Goal: Find specific page/section: Find specific page/section

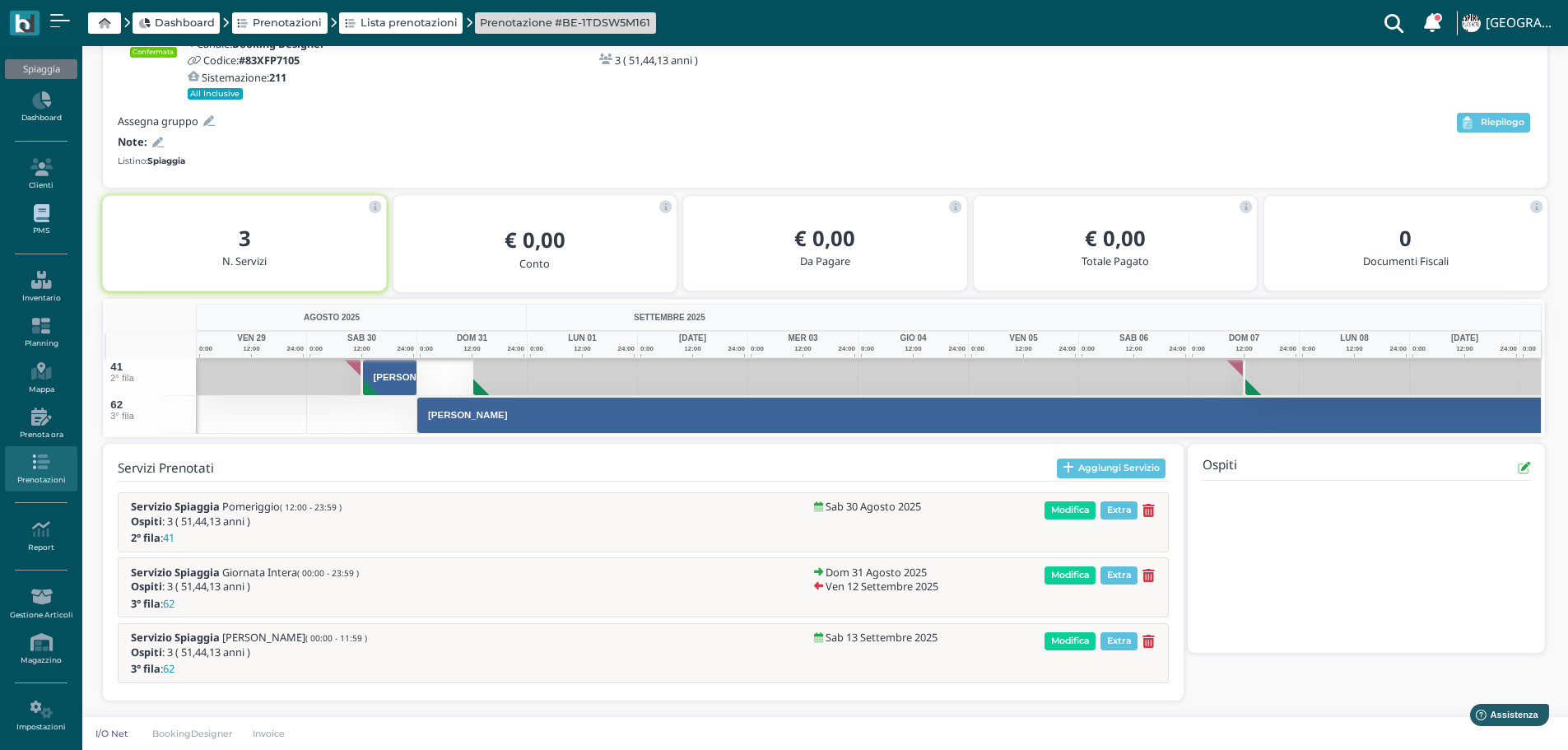
click at [42, 222] on link "PMS" at bounding box center [41, 219] width 72 height 45
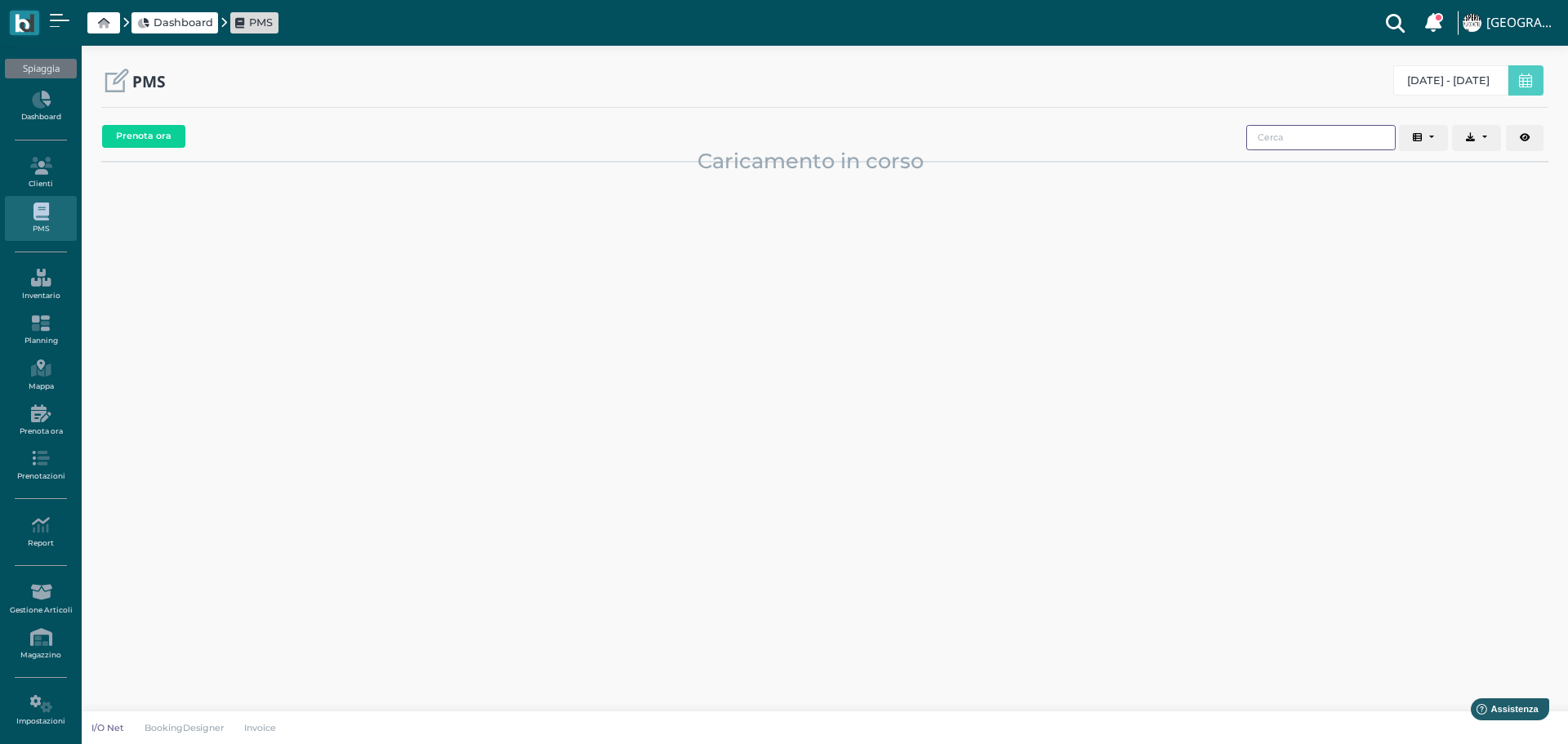
click at [1300, 135] on input "search" at bounding box center [1321, 137] width 150 height 25
type input "MORBIATO"
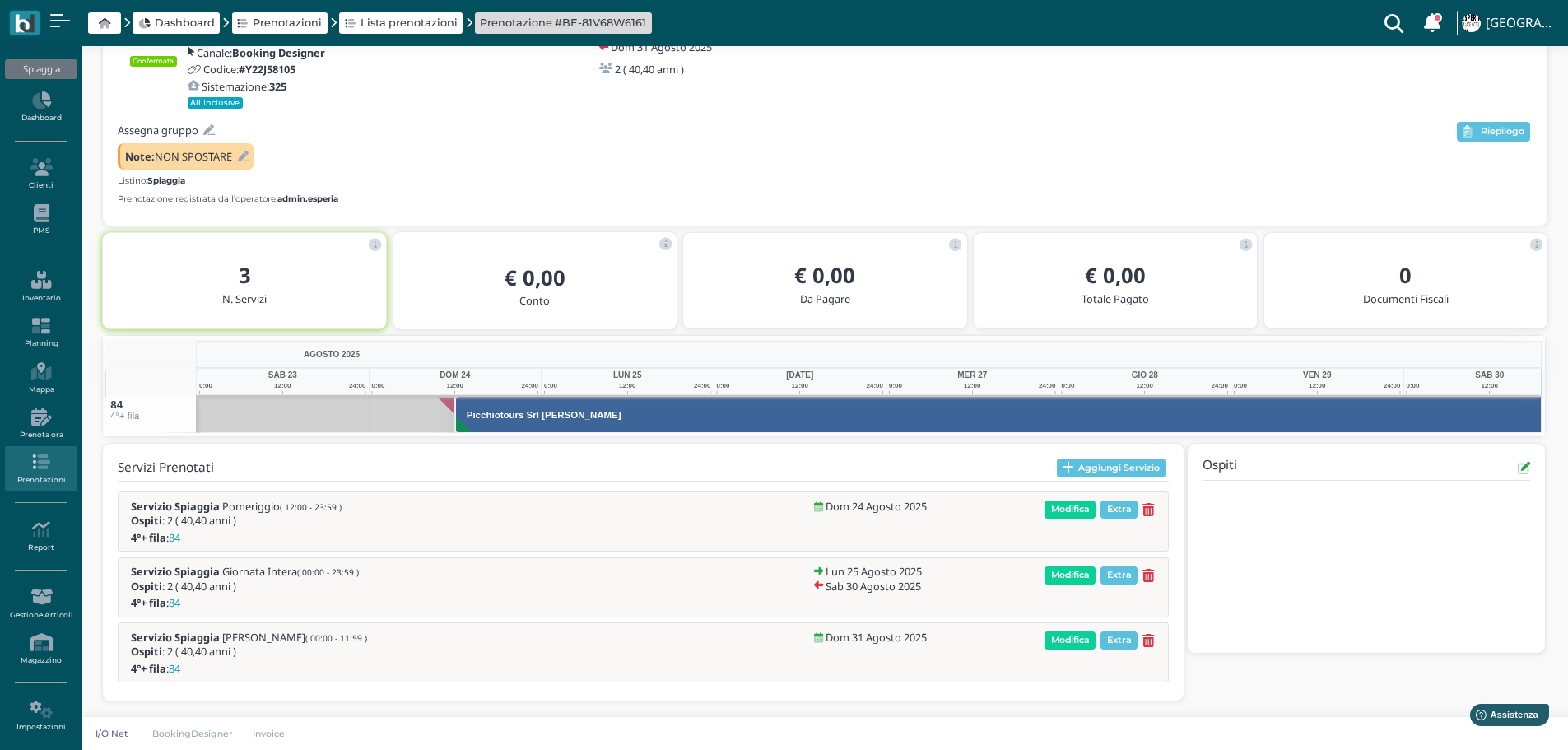
scroll to position [0, 120]
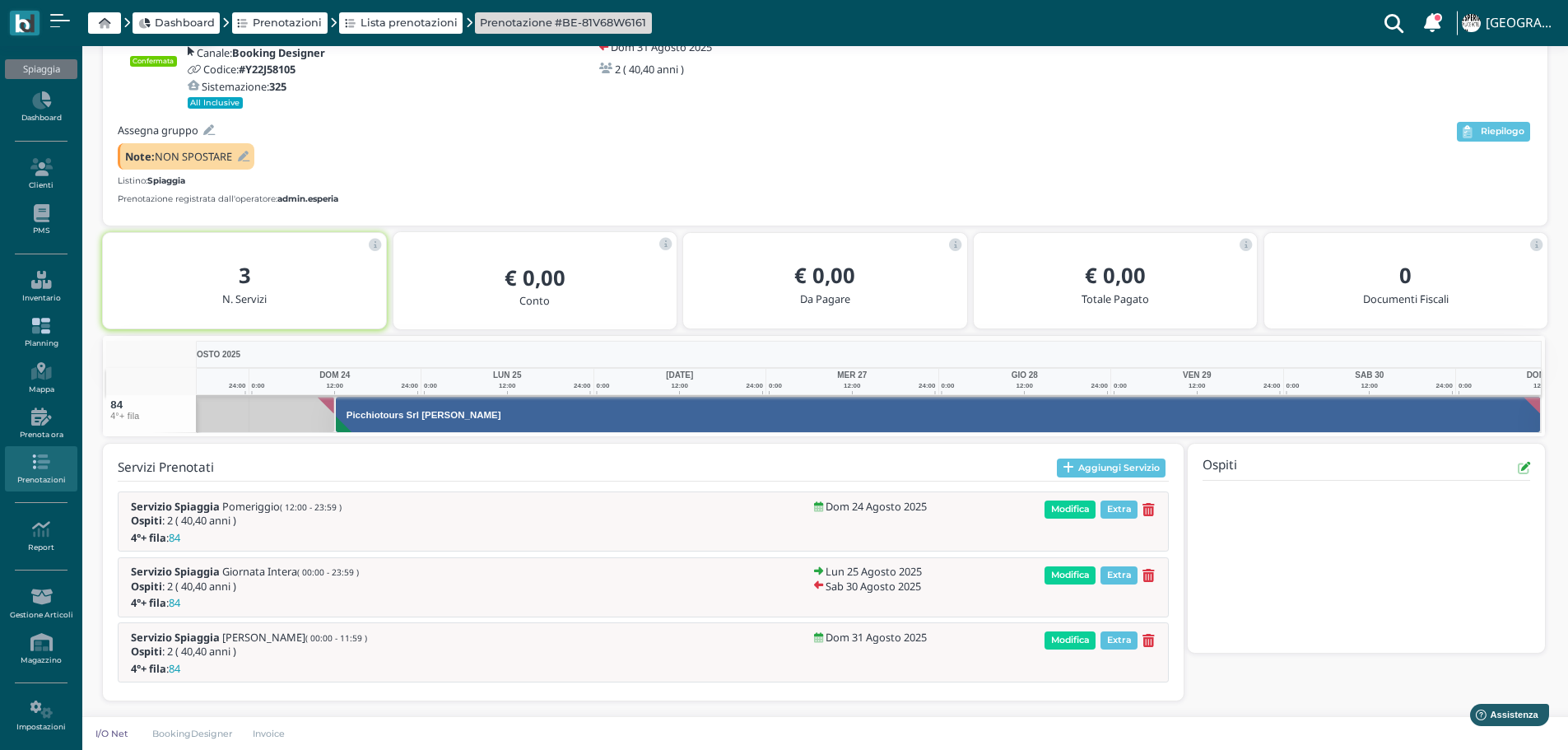
click at [41, 330] on icon at bounding box center [41, 326] width 72 height 18
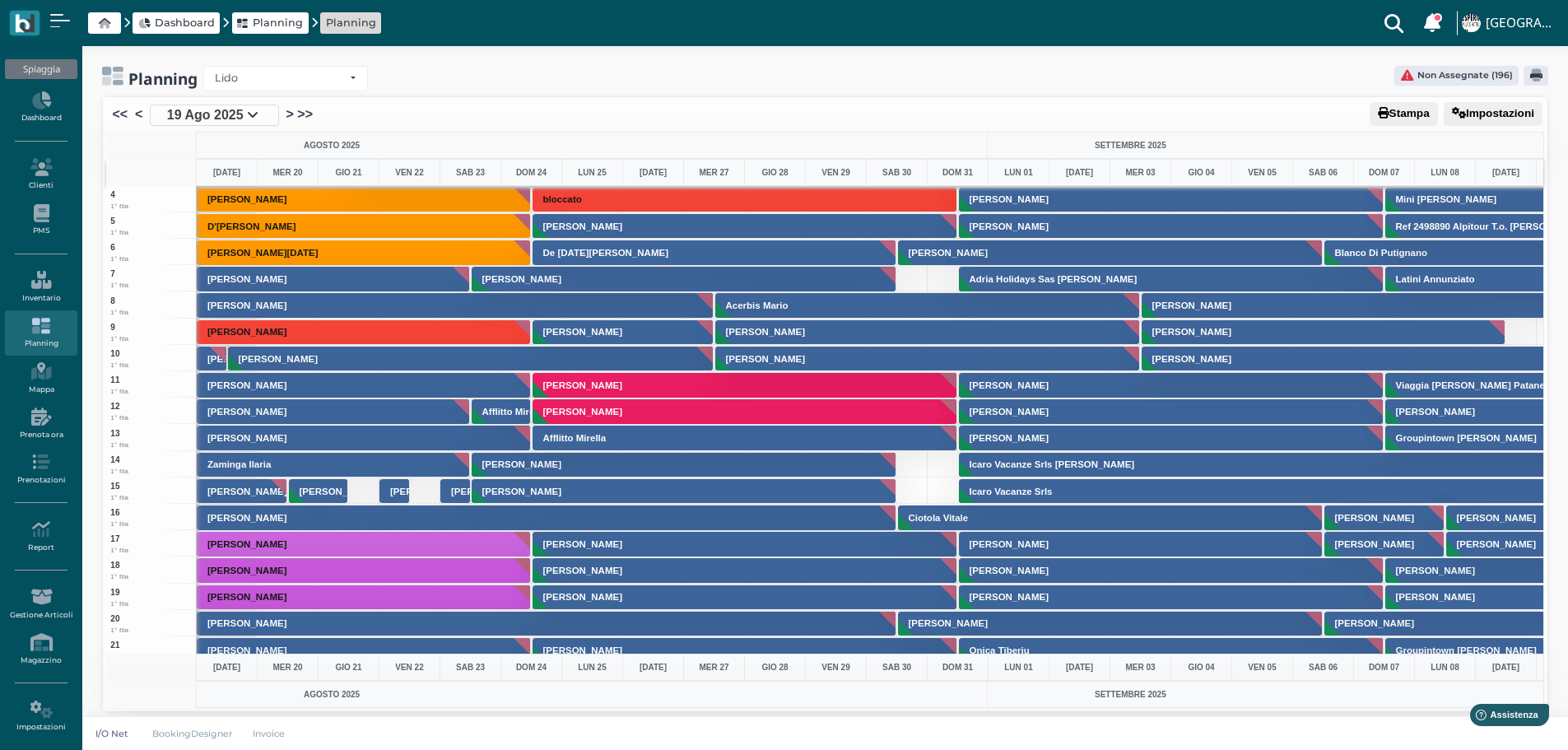
scroll to position [82, 0]
